Goal: Navigation & Orientation: Understand site structure

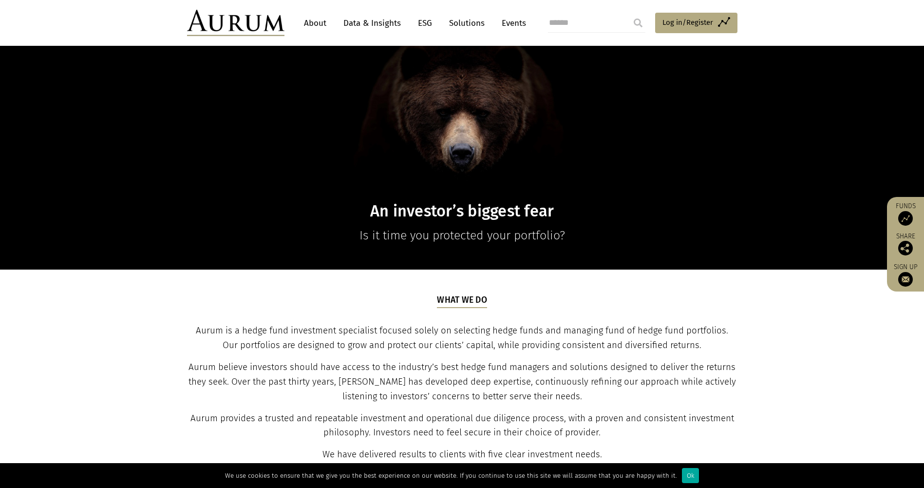
scroll to position [146, 0]
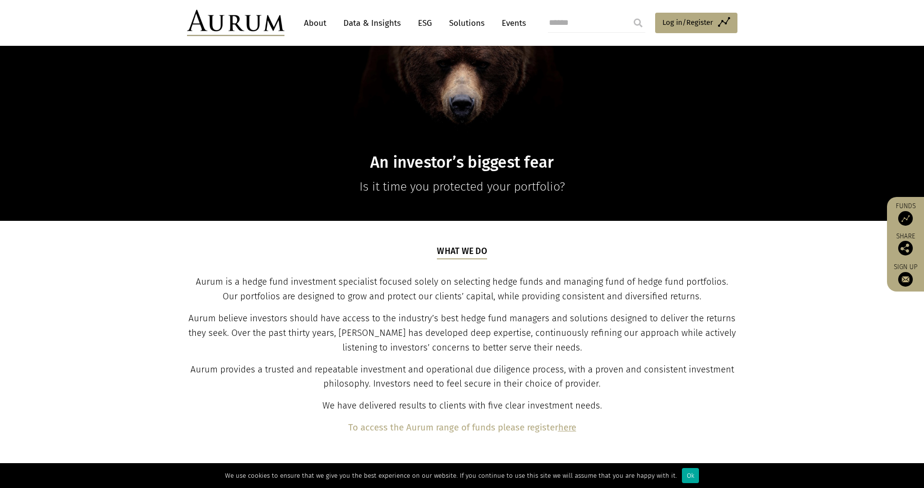
click at [317, 21] on link "About" at bounding box center [315, 23] width 32 height 18
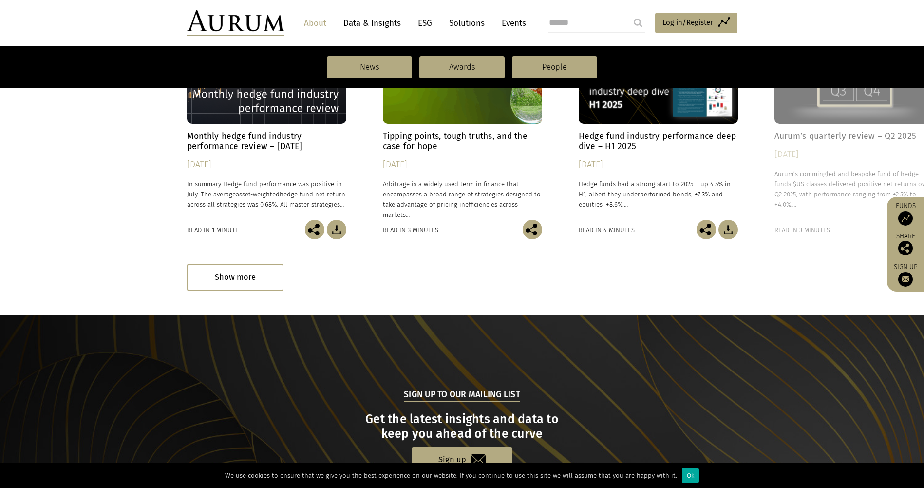
scroll to position [965, 0]
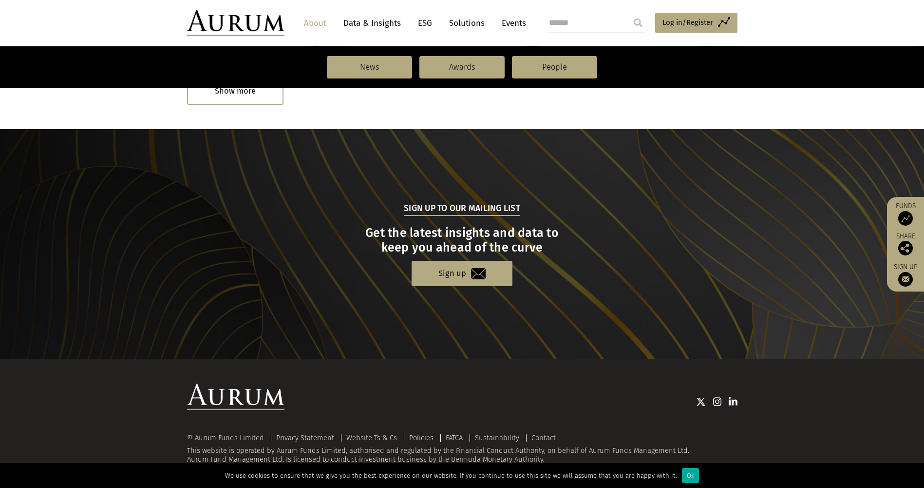
click at [467, 20] on link "Solutions" at bounding box center [466, 23] width 45 height 18
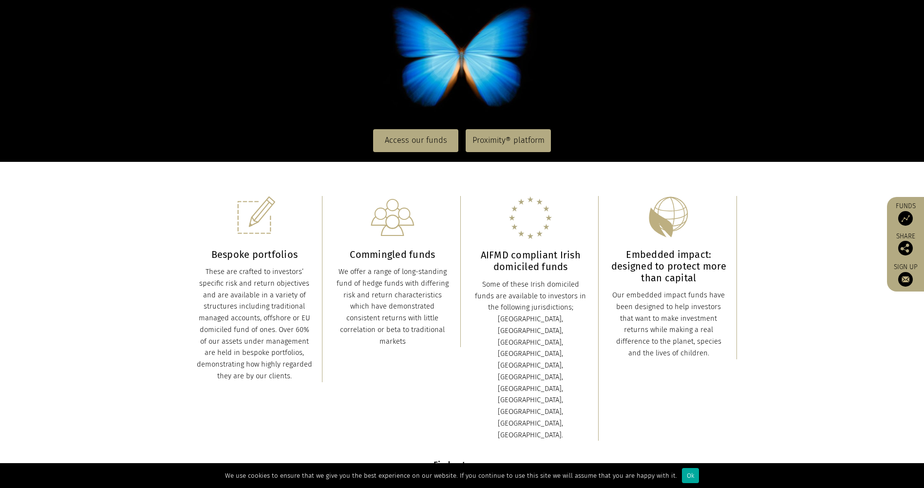
scroll to position [195, 0]
